Goal: Task Accomplishment & Management: Manage account settings

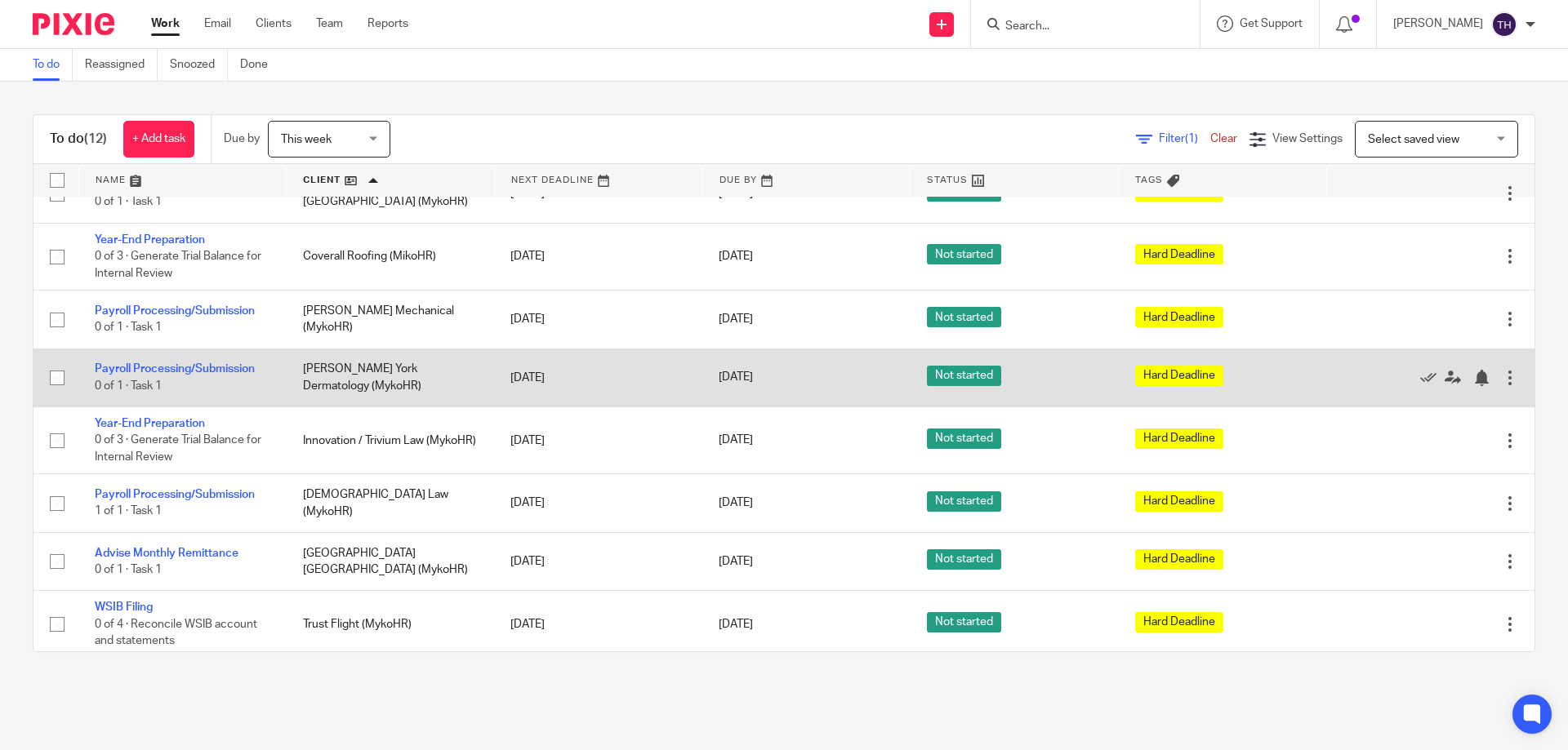
scroll to position [272, 0]
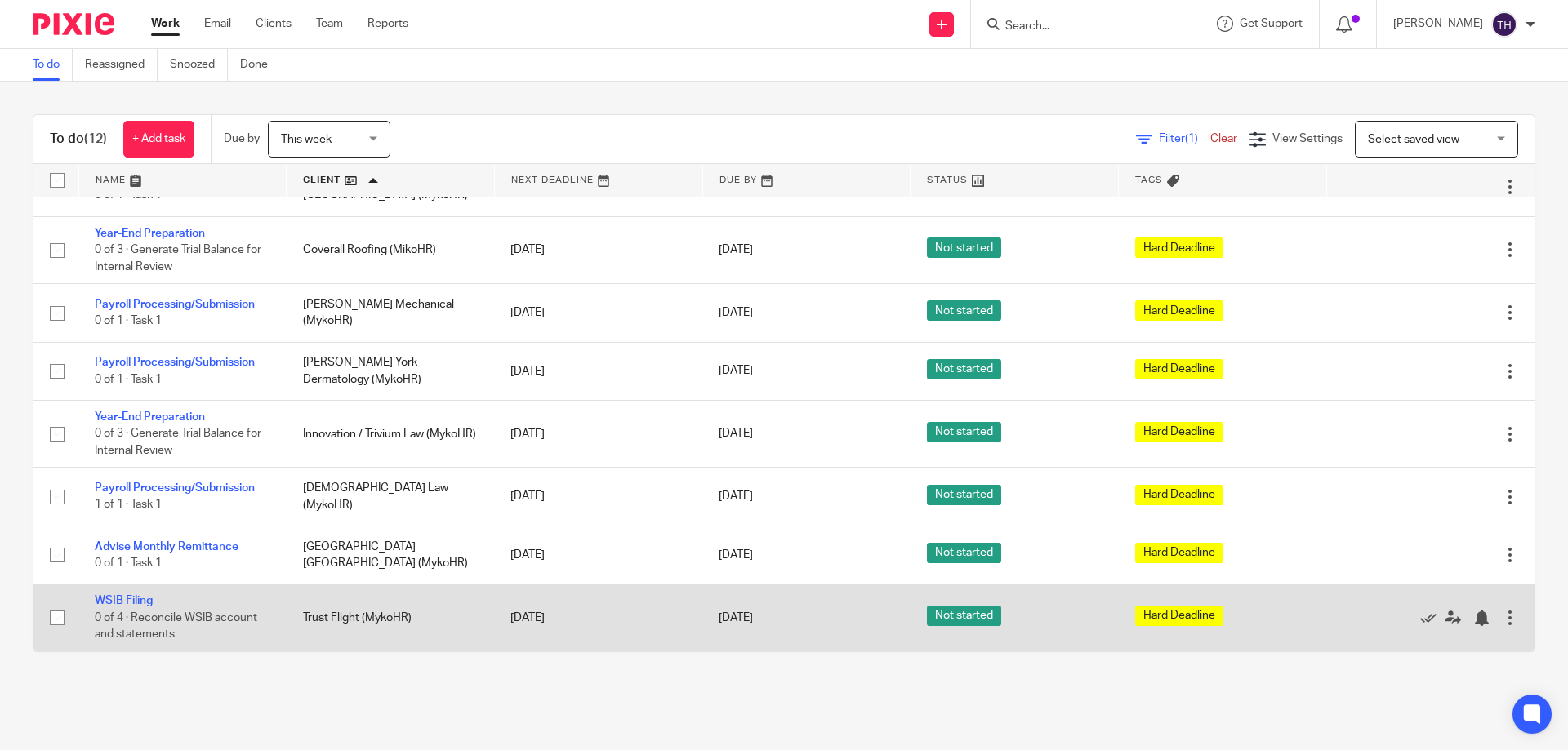
click at [1502, 623] on div at bounding box center [1510, 618] width 17 height 17
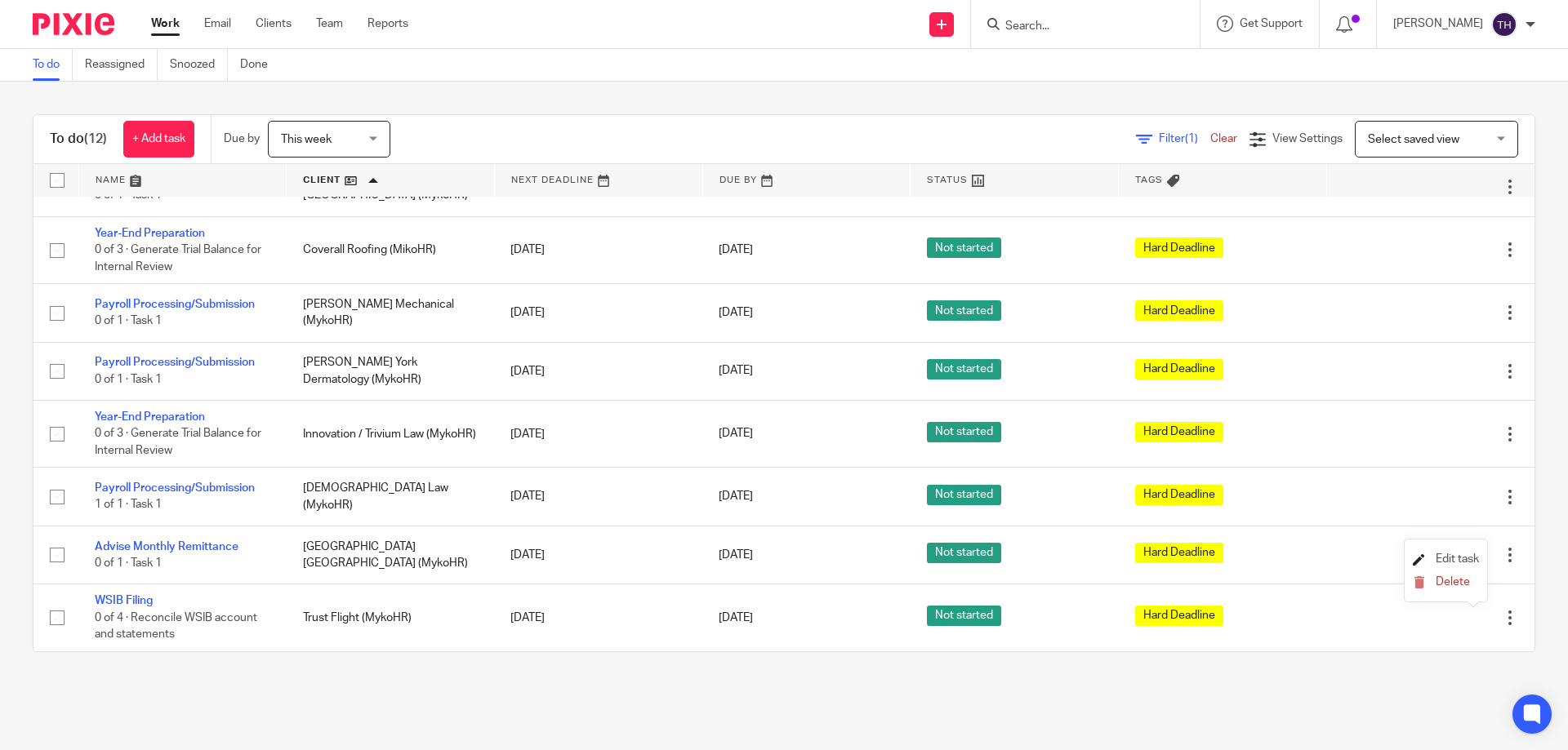
click at [1440, 558] on span "Edit task" at bounding box center [1457, 559] width 43 height 11
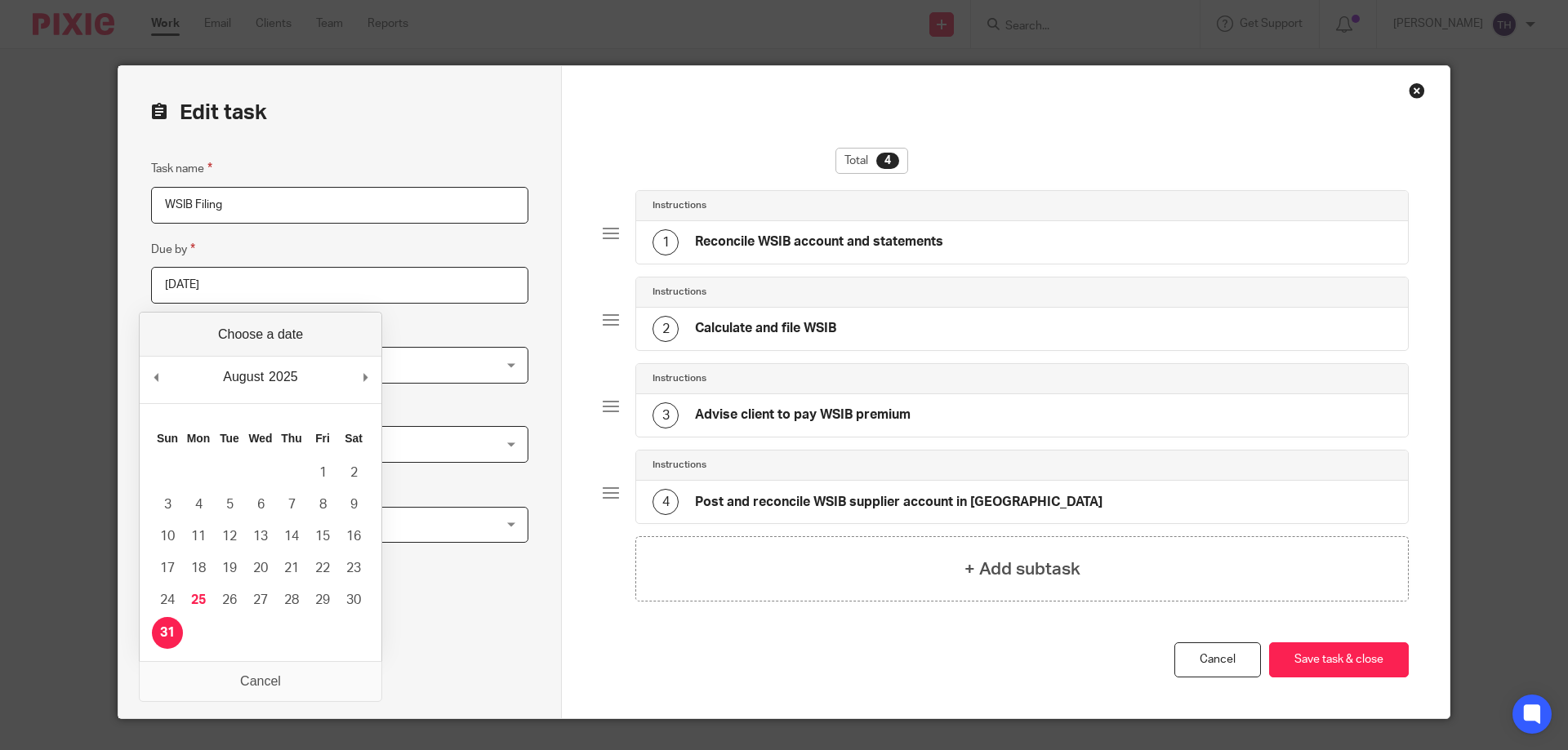
click at [351, 281] on input "[DATE]" at bounding box center [339, 286] width 377 height 37
type input "[DATE]"
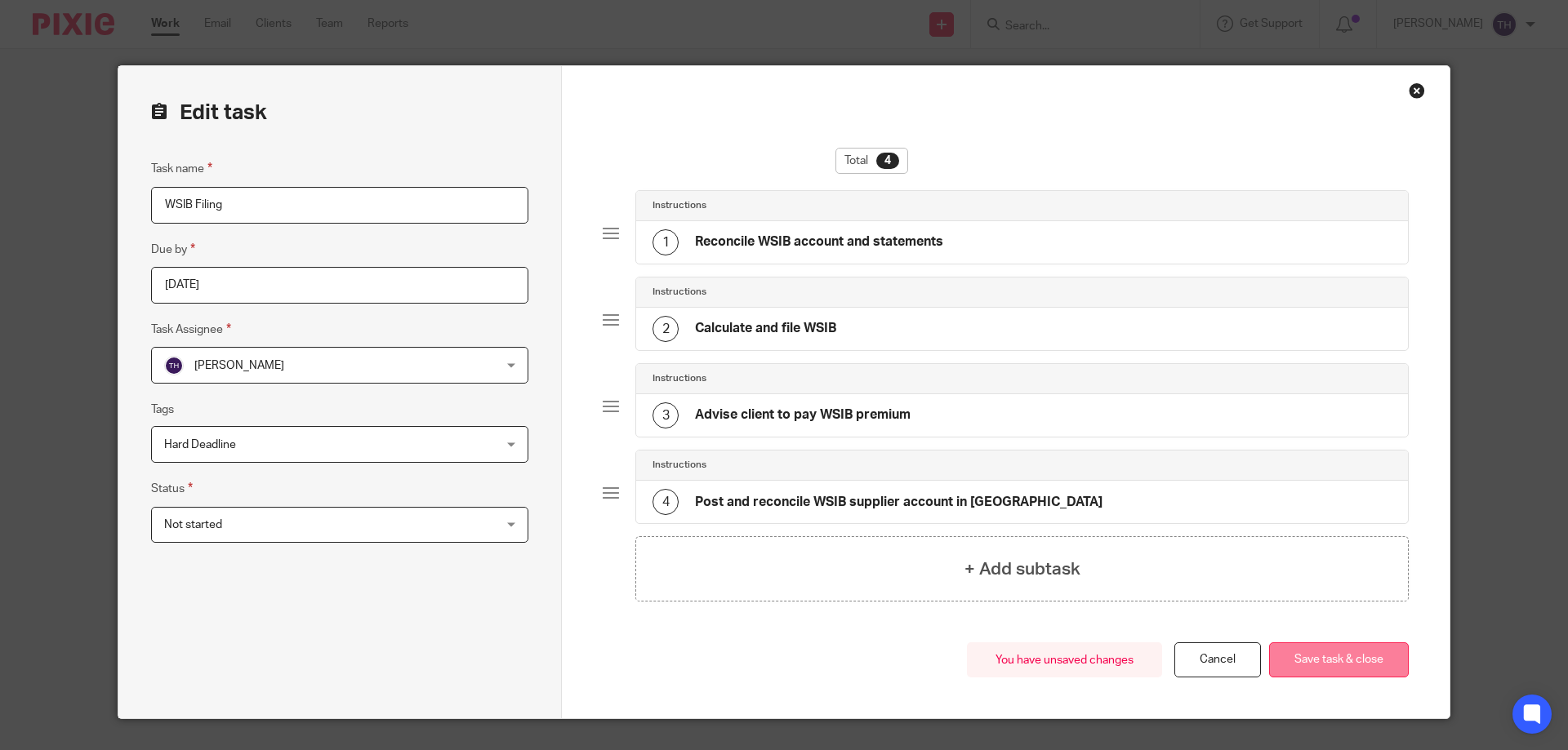
click at [1309, 658] on button "Save task & close" at bounding box center [1338, 660] width 140 height 35
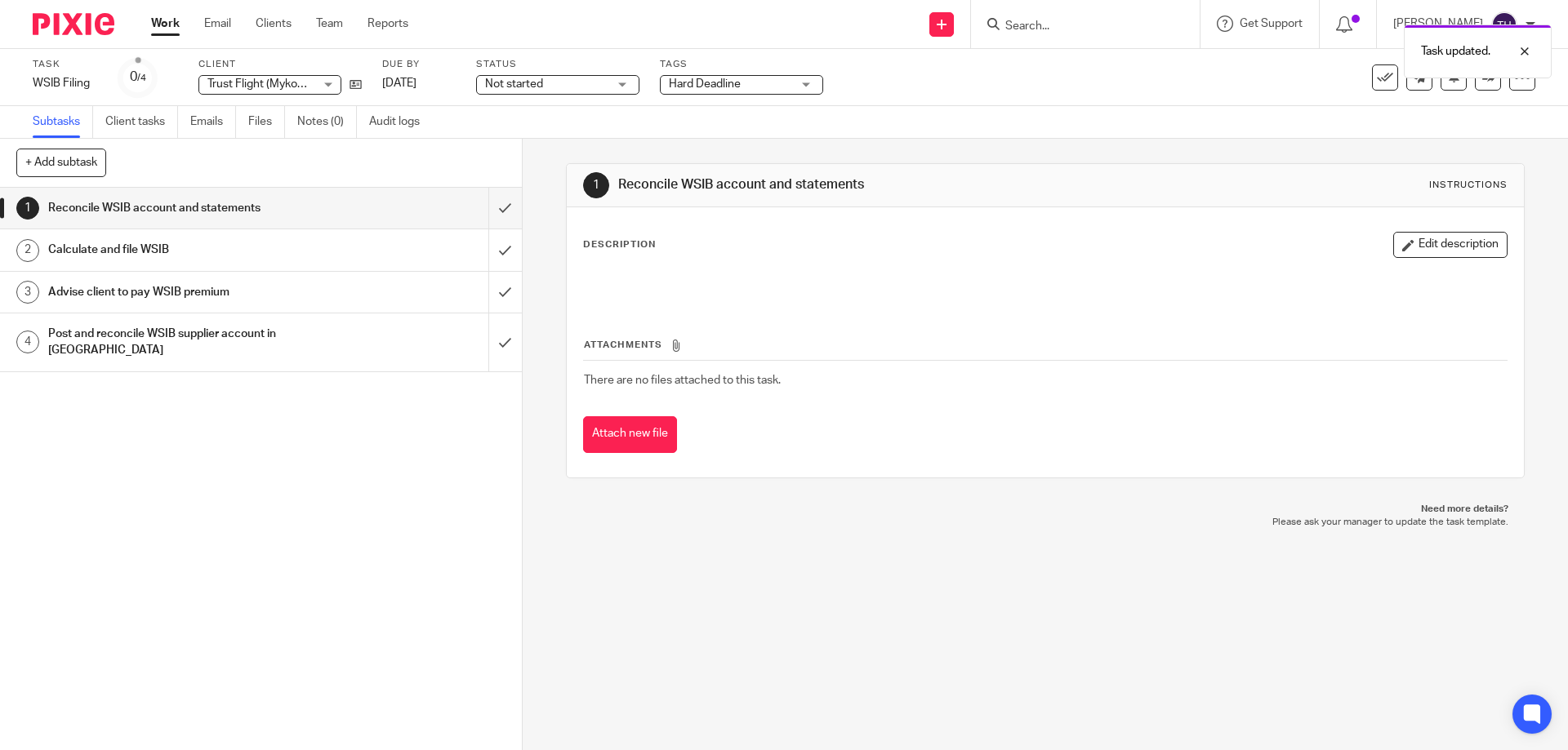
click at [62, 17] on img at bounding box center [73, 24] width 82 height 22
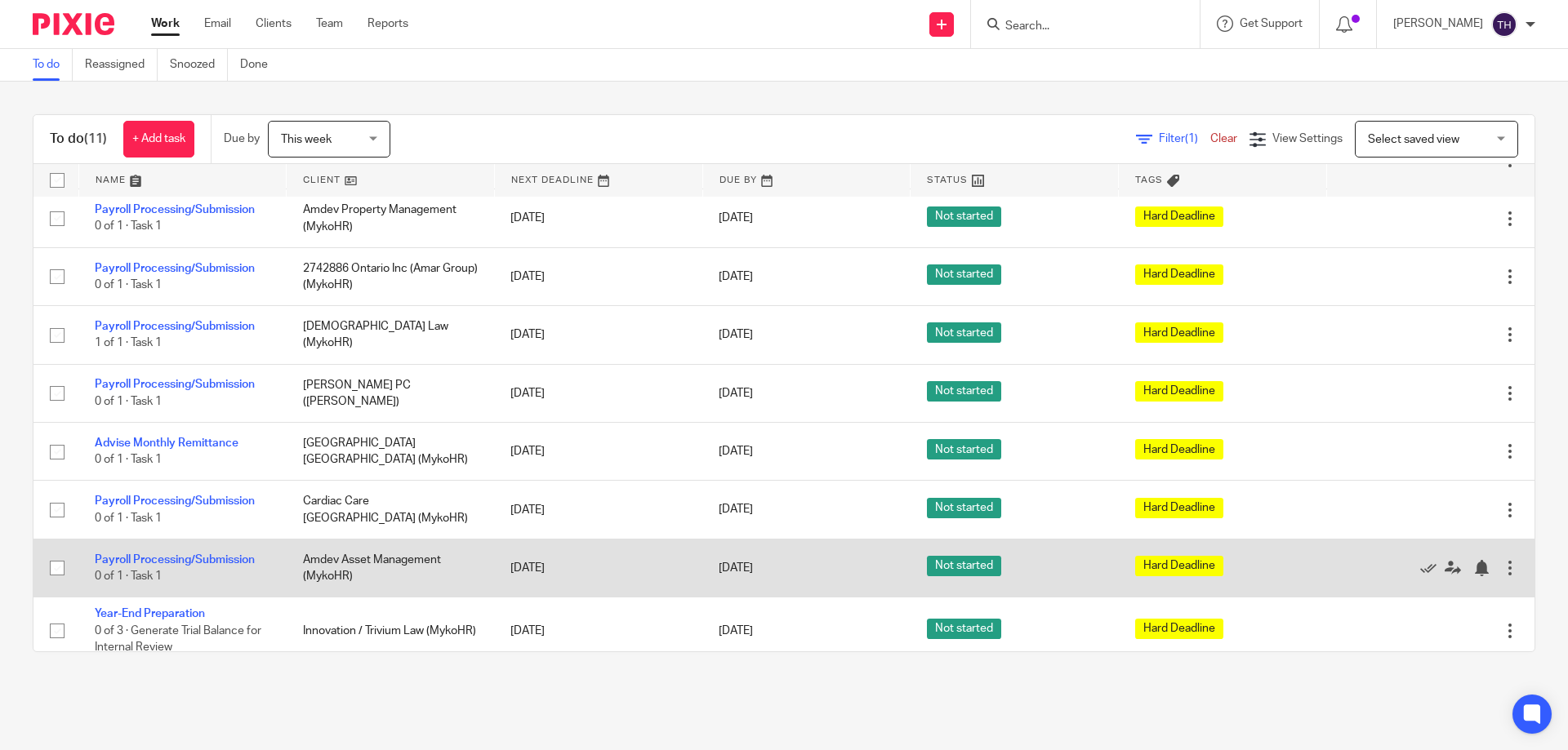
scroll to position [122, 0]
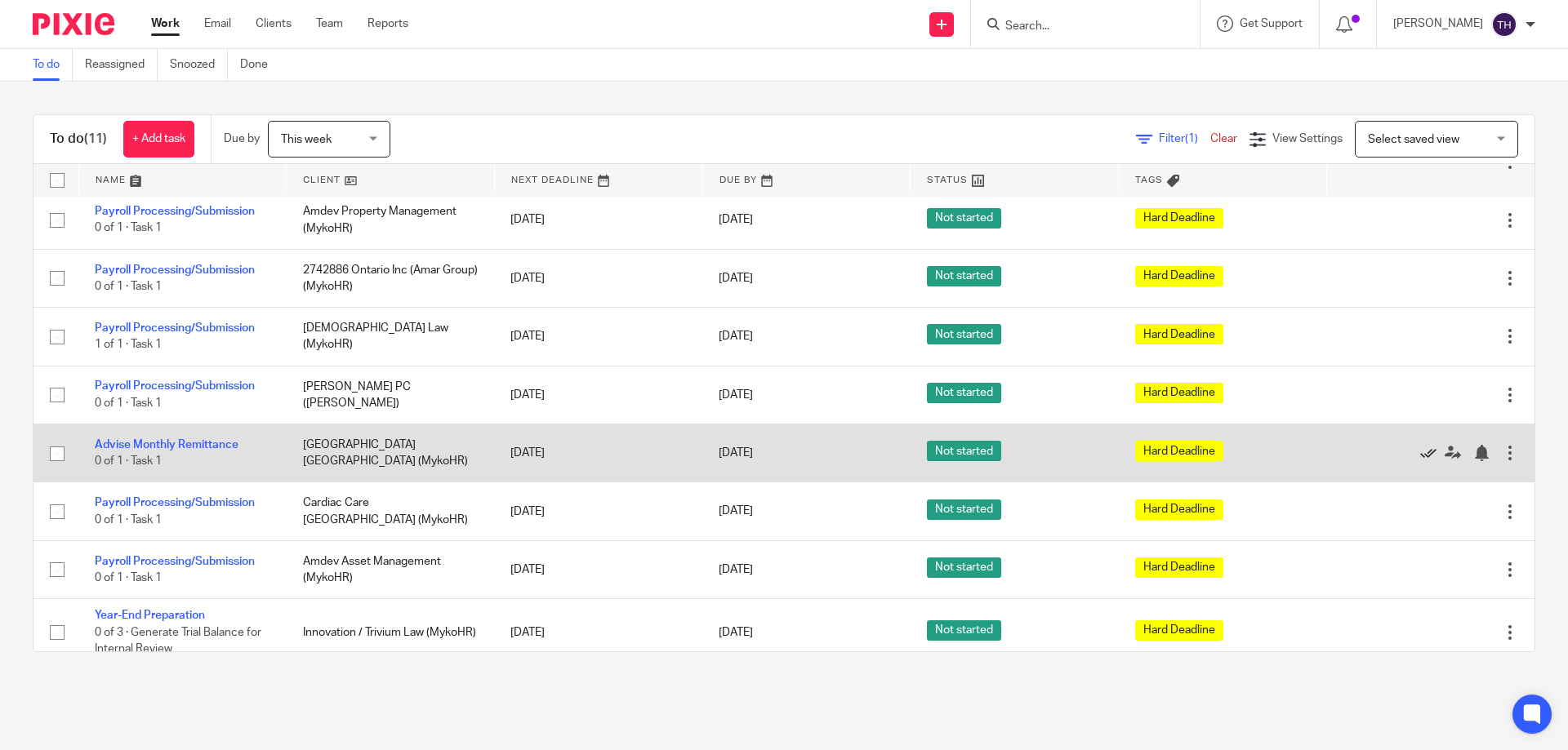
click at [1420, 448] on icon at bounding box center [1428, 453] width 17 height 17
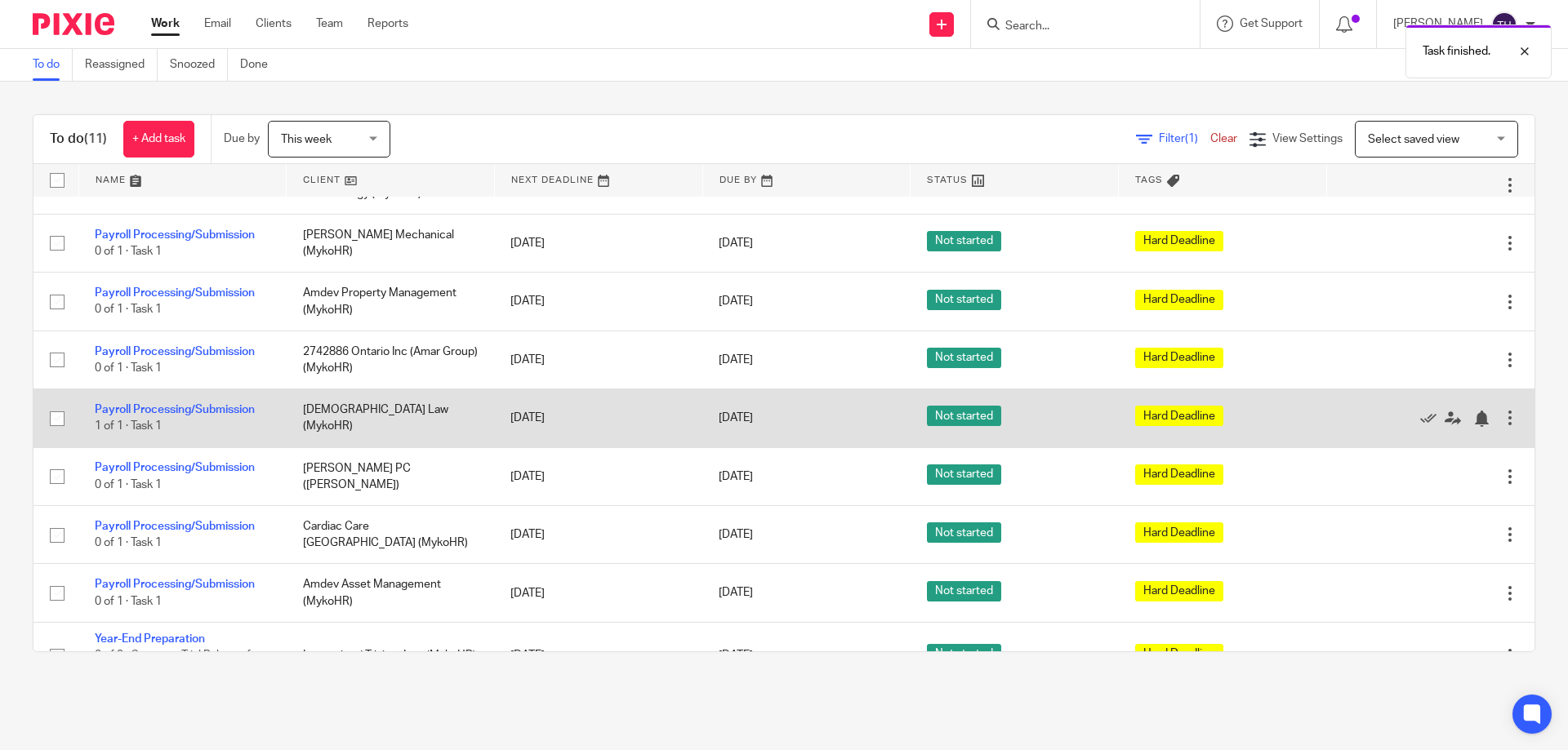
scroll to position [0, 0]
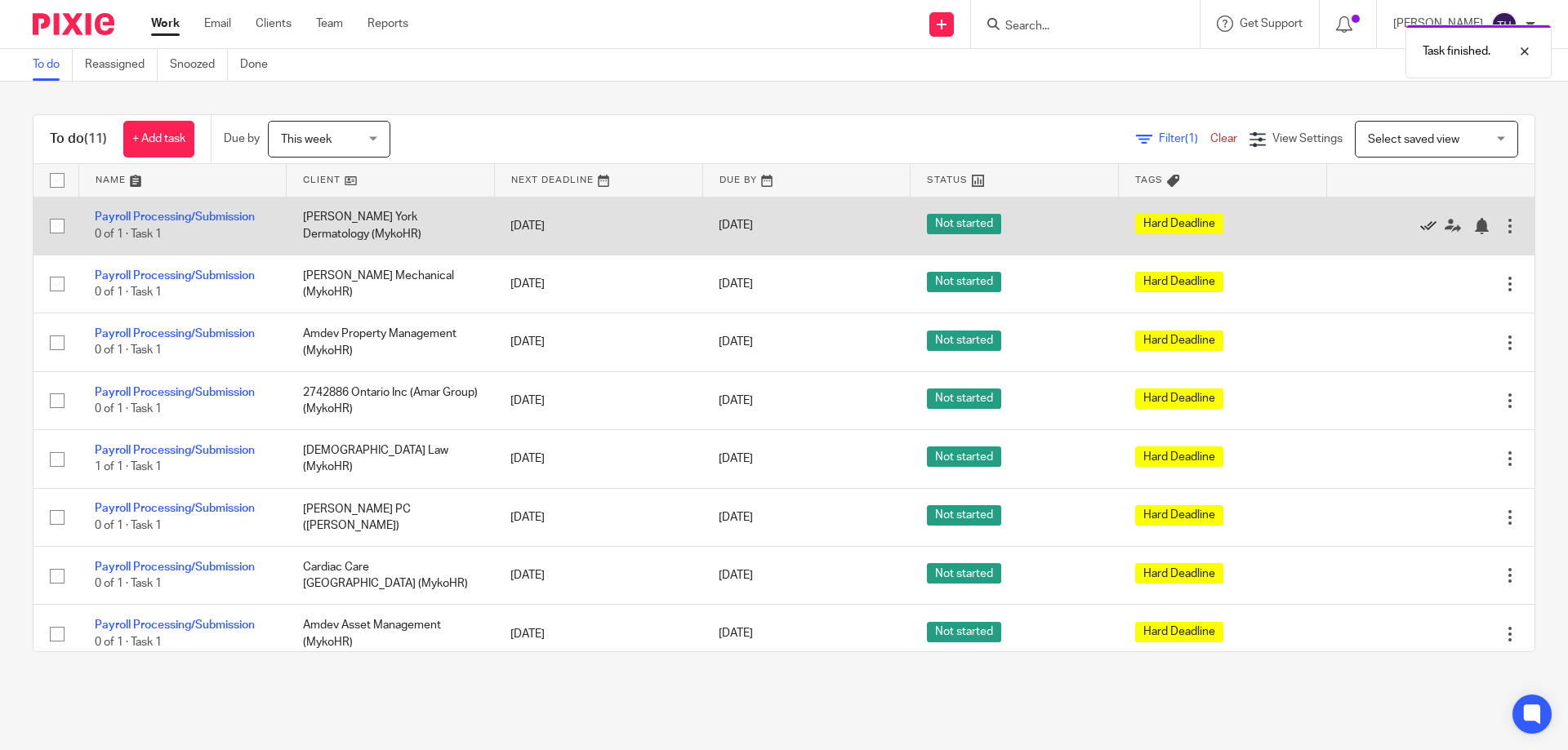
click at [1420, 224] on icon at bounding box center [1428, 226] width 17 height 17
